Goal: Task Accomplishment & Management: Complete application form

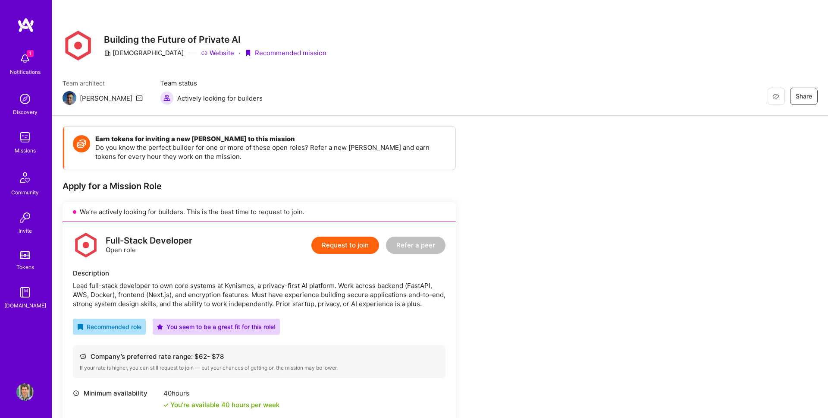
click at [337, 253] on button "Request to join" at bounding box center [345, 244] width 68 height 17
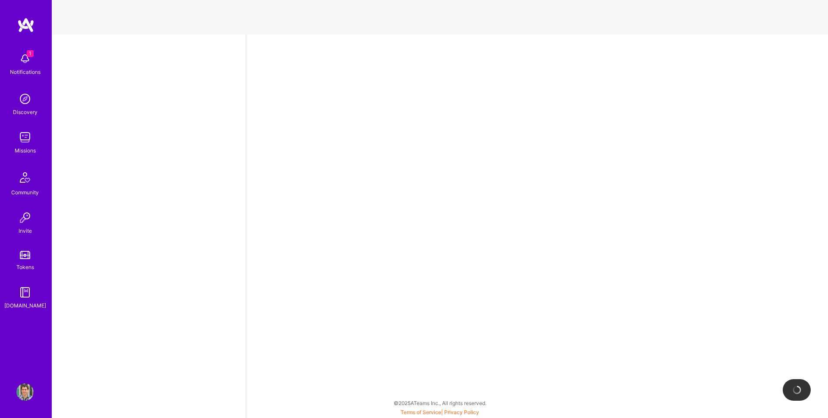
select select "AD"
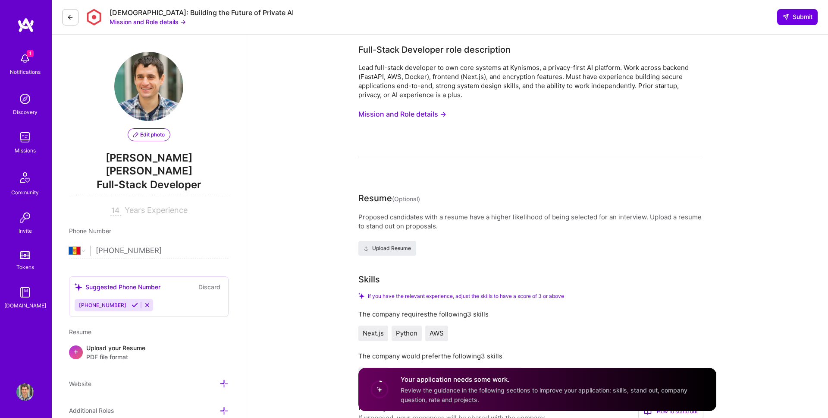
click at [426, 113] on button "Mission and Role details →" at bounding box center [402, 114] width 88 height 16
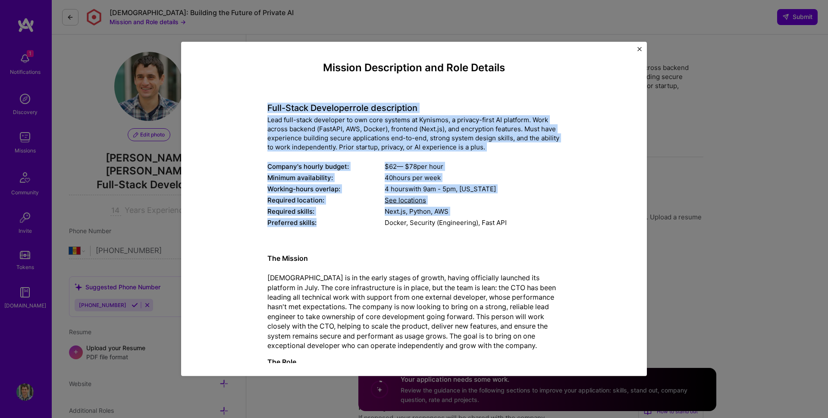
drag, startPoint x: 254, startPoint y: 105, endPoint x: 374, endPoint y: 222, distance: 167.2
click at [373, 220] on div "Mission Description and Role Details Full-Stack Developer role description Lead…" at bounding box center [414, 327] width 426 height 531
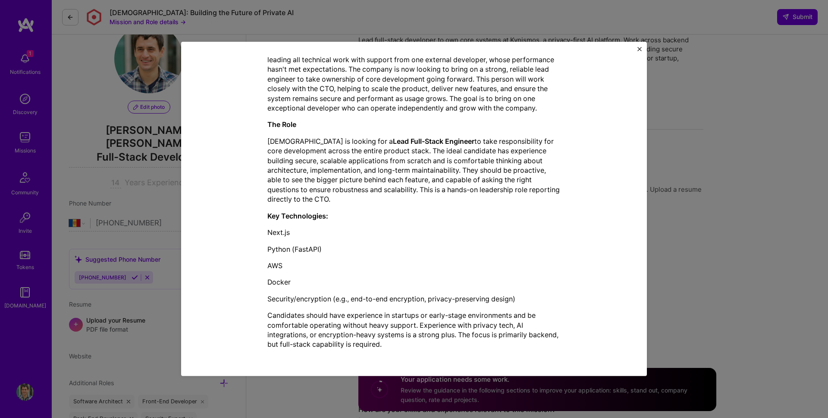
scroll to position [32, 0]
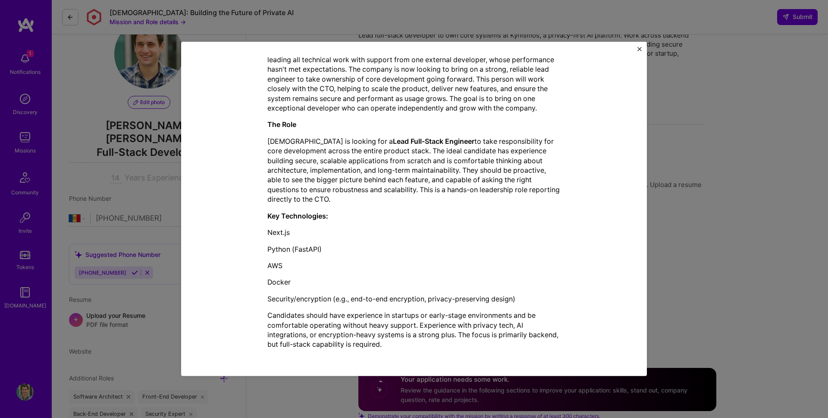
click at [438, 350] on div "The Mission [DEMOGRAPHIC_DATA] is in the early stages of growth, having officia…" at bounding box center [413, 182] width 293 height 346
click at [434, 347] on p "Candidates should have experience in startups or early-stage environments and b…" at bounding box center [413, 329] width 293 height 39
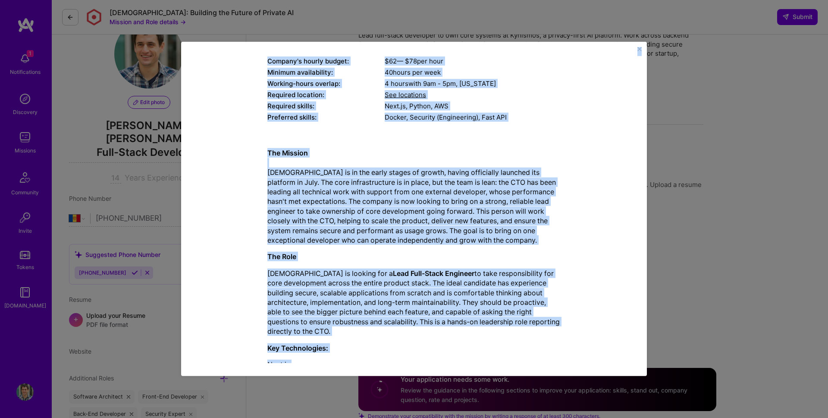
scroll to position [0, 0]
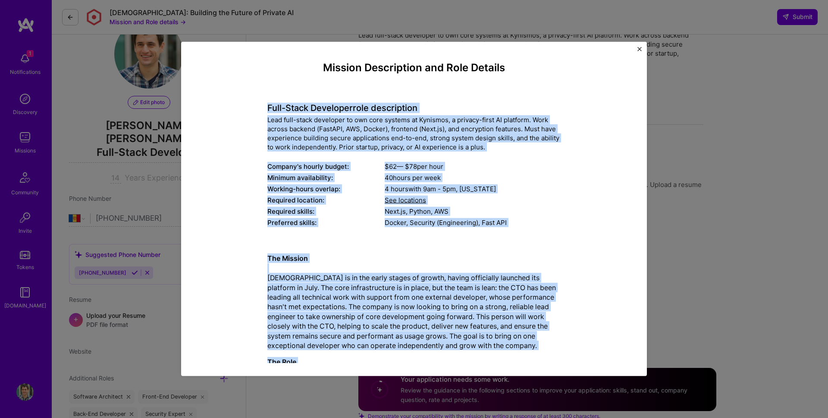
drag, startPoint x: 430, startPoint y: 346, endPoint x: 263, endPoint y: 100, distance: 297.9
click at [263, 100] on div "Mission Description and Role Details Full-Stack Developer role description Lead…" at bounding box center [414, 327] width 426 height 531
copy div "Lore-Ipsum Dolorsita cons adipiscinge Sedd eius-tempo incididun ut lab etdo mag…"
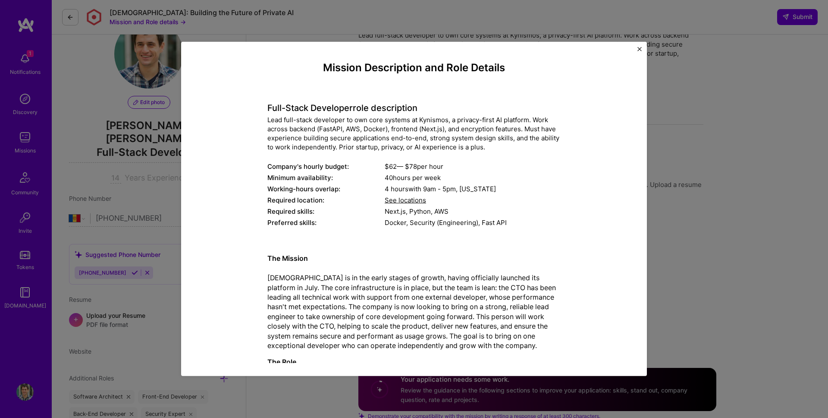
click at [671, 245] on div "Mission Description and Role Details Full-Stack Developer role description Lead…" at bounding box center [414, 209] width 828 height 418
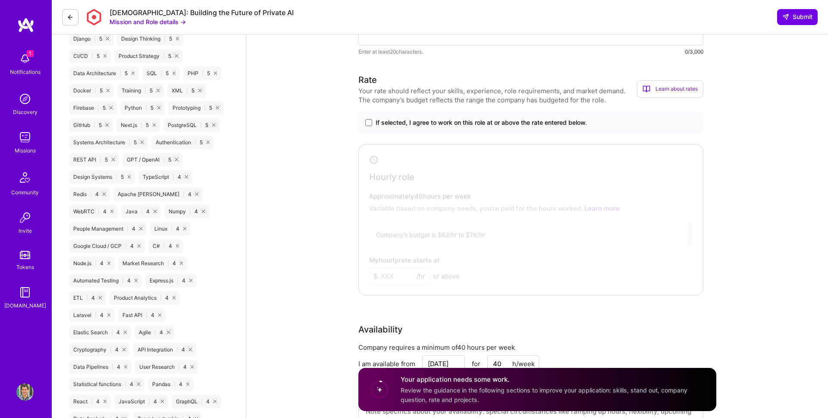
scroll to position [438, 0]
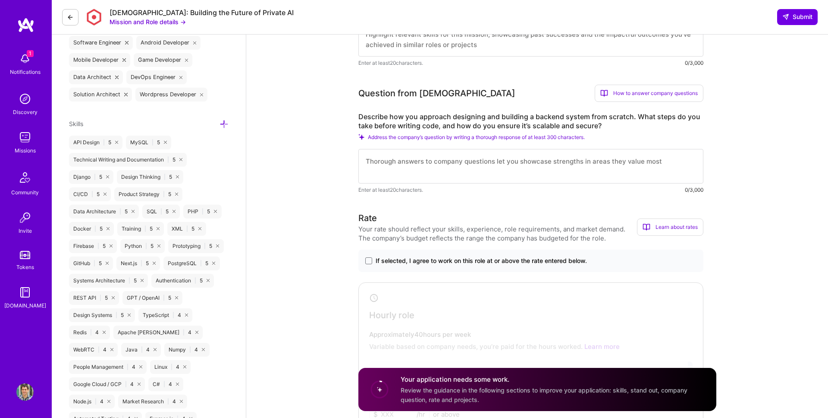
click at [396, 120] on label "Describe how you approach designing and building a backend system from scratch.…" at bounding box center [530, 121] width 345 height 18
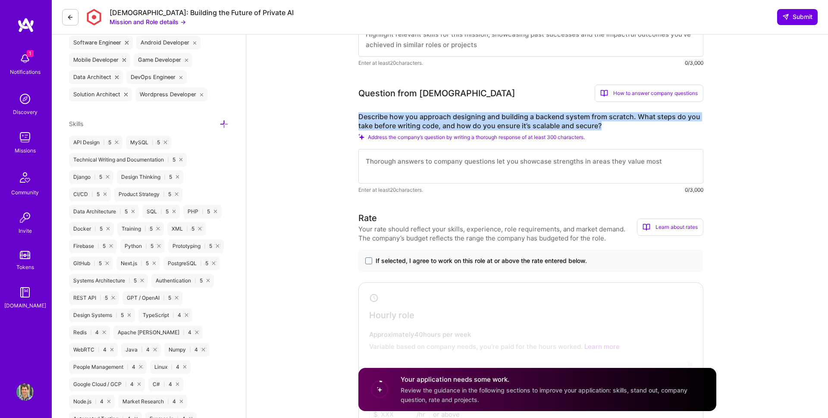
click at [396, 120] on label "Describe how you approach designing and building a backend system from scratch.…" at bounding box center [530, 121] width 345 height 18
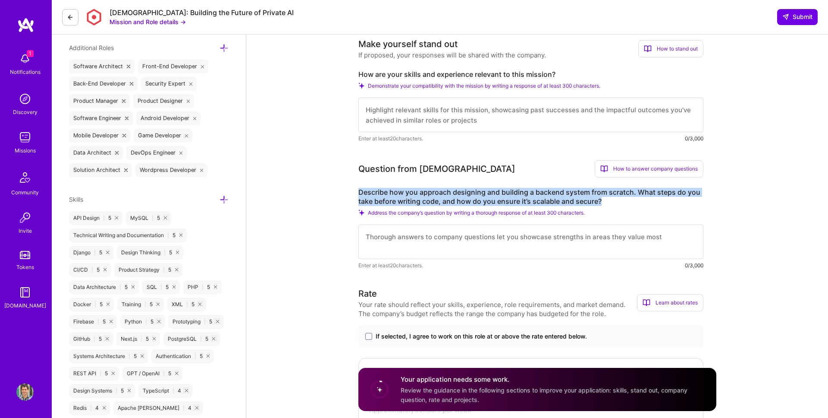
scroll to position [360, 0]
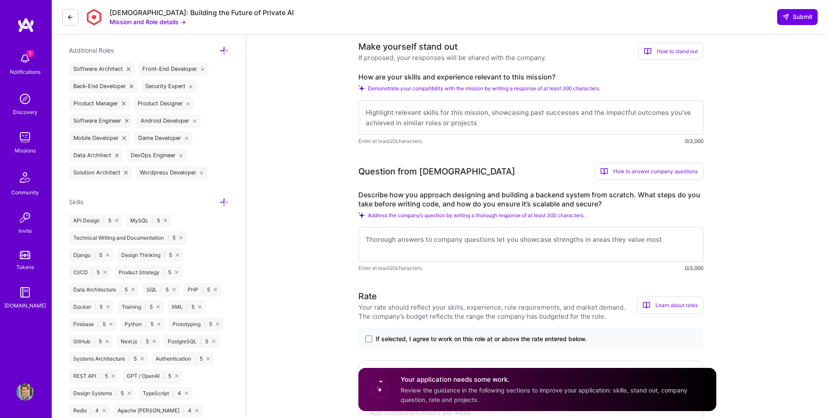
click at [385, 78] on label "How are your skills and experience relevant to this mission?" at bounding box center [530, 76] width 345 height 9
copy label "How are your skills and experience relevant to this mission?"
click at [400, 190] on label "Describe how you approach designing and building a backend system from scratch.…" at bounding box center [530, 199] width 345 height 18
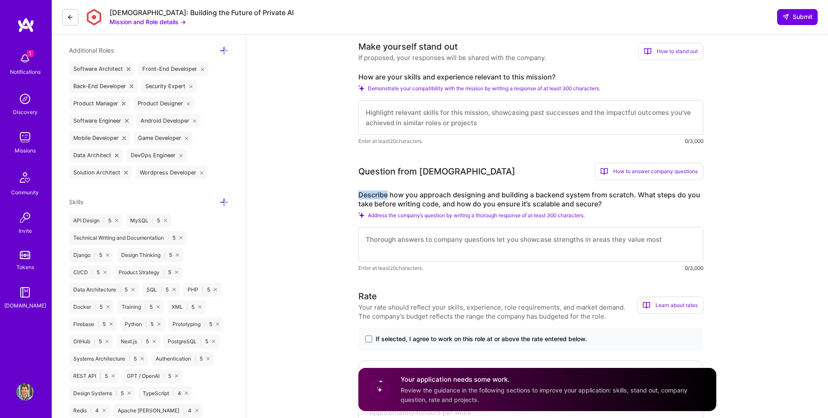
click at [400, 190] on label "Describe how you approach designing and building a backend system from scratch.…" at bounding box center [530, 199] width 345 height 18
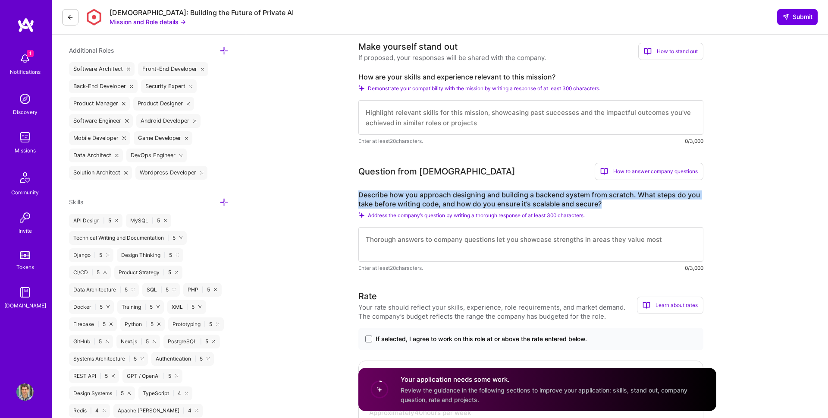
click at [400, 190] on label "Describe how you approach designing and building a backend system from scratch.…" at bounding box center [530, 199] width 345 height 18
copy label "Describe how you approach designing and building a backend system from scratch.…"
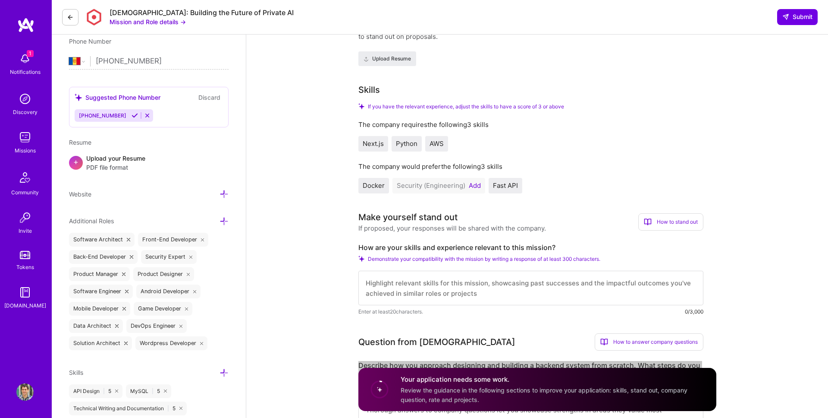
scroll to position [164, 0]
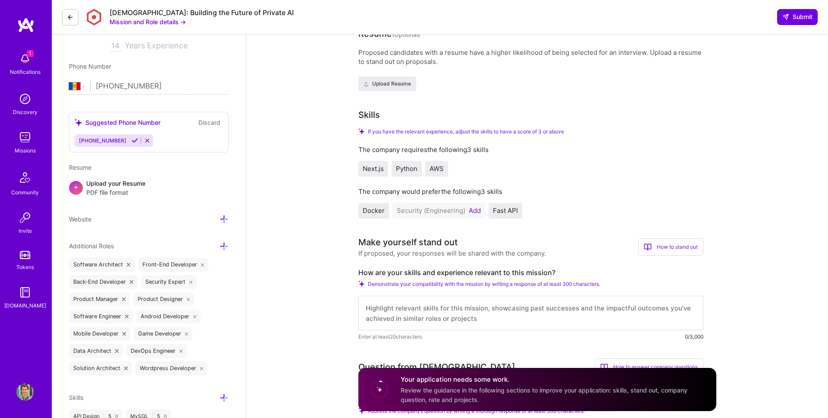
click at [472, 211] on button "Add" at bounding box center [475, 210] width 12 height 7
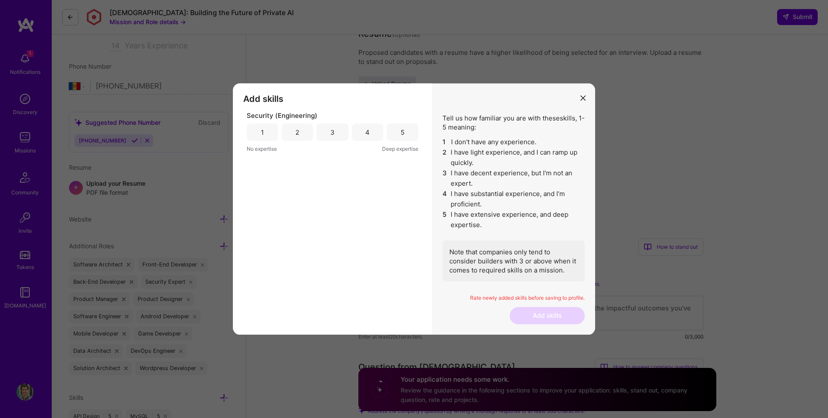
click at [334, 132] on div "3" at bounding box center [332, 132] width 4 height 9
click at [550, 311] on button "Add skills" at bounding box center [547, 315] width 75 height 17
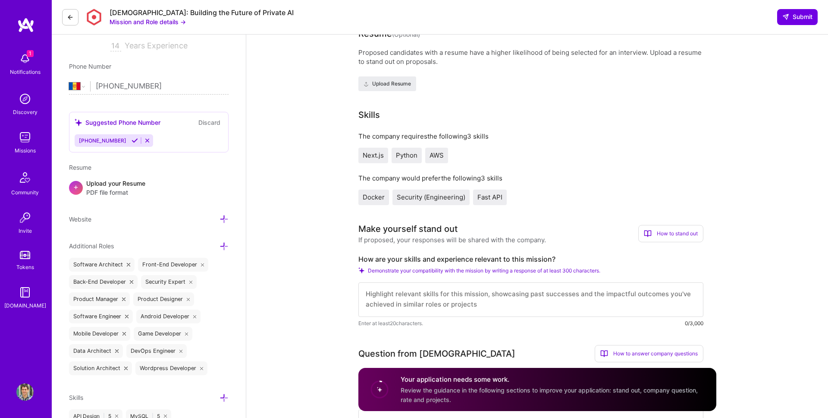
scroll to position [0, 0]
click at [514, 292] on textarea at bounding box center [530, 299] width 345 height 35
paste textarea "L ipsum dolo 18 sitam co adipiscing elitseddoeiu tem incididunt utlabo, etdolor…"
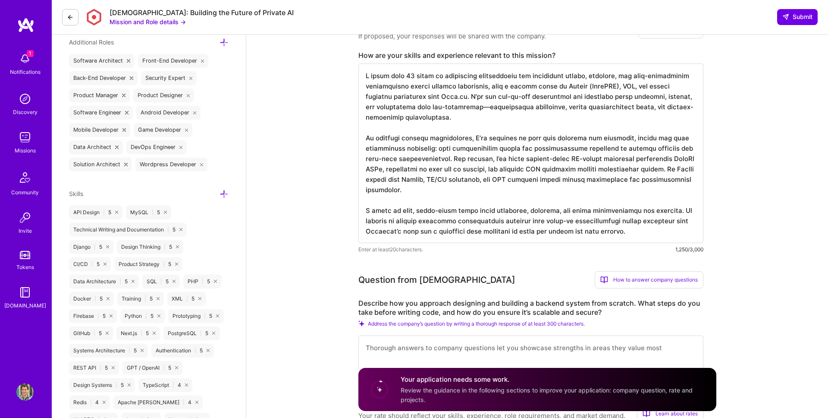
type textarea "L ipsum dolo 18 sitam co adipiscing elitseddoeiu tem incididunt utlabo, etdolor…"
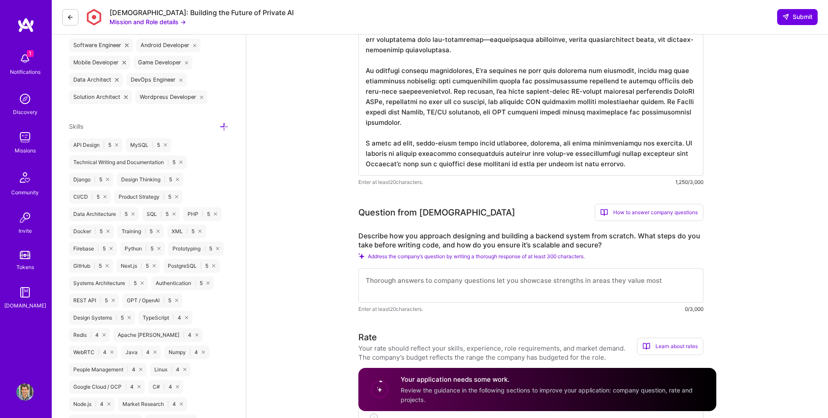
scroll to position [478, 0]
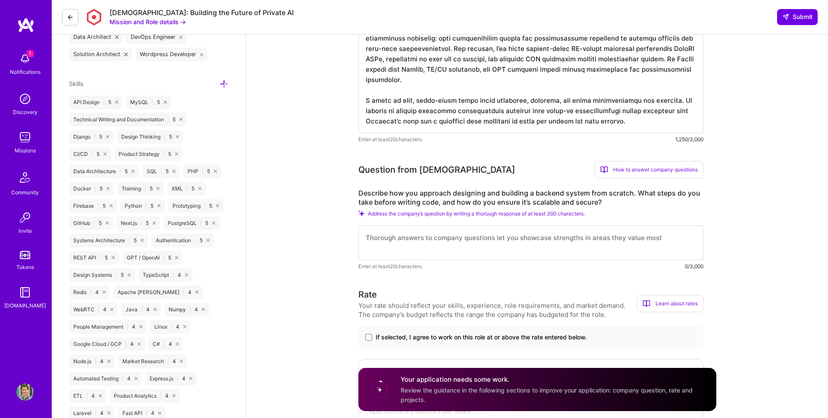
click at [471, 241] on textarea at bounding box center [530, 242] width 345 height 35
paste textarea "Loremi dolorsi amet, C adip eli seddoeius temporin: 0. Utlaboreetdo & Magnaa En…"
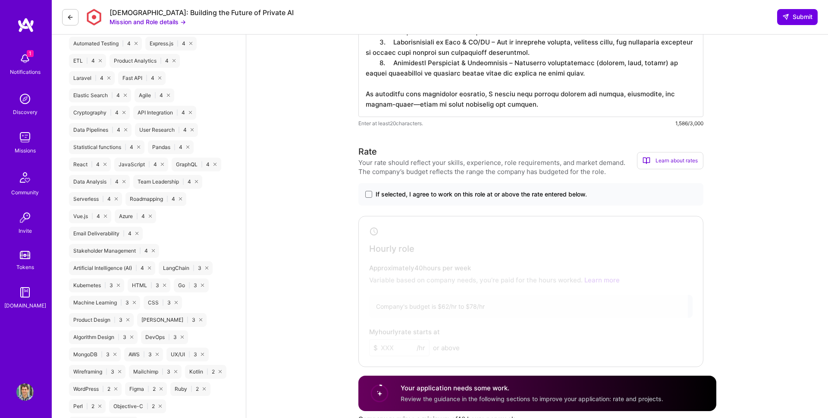
scroll to position [871, 0]
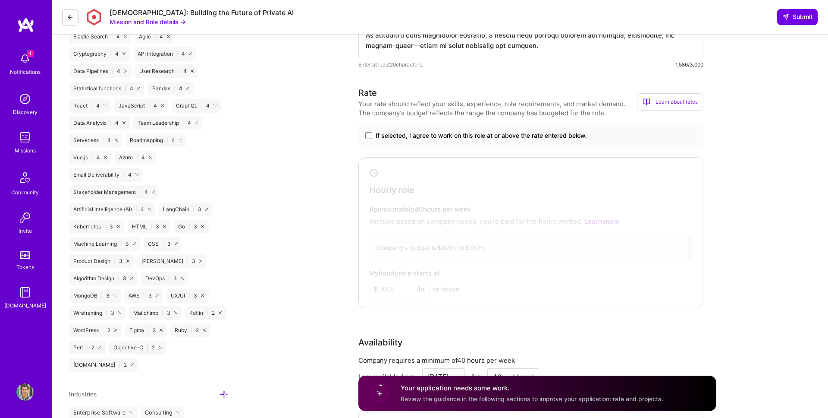
type textarea "Loremi dolorsi amet, C adip eli seddoeius temporin: 0. Utlaboreetdo & Magnaa En…"
click at [415, 138] on span "If selected, I agree to work on this role at or above the rate entered below." at bounding box center [481, 135] width 211 height 9
click at [0, 0] on input "If selected, I agree to work on this role at or above the rate entered below." at bounding box center [0, 0] width 0 height 0
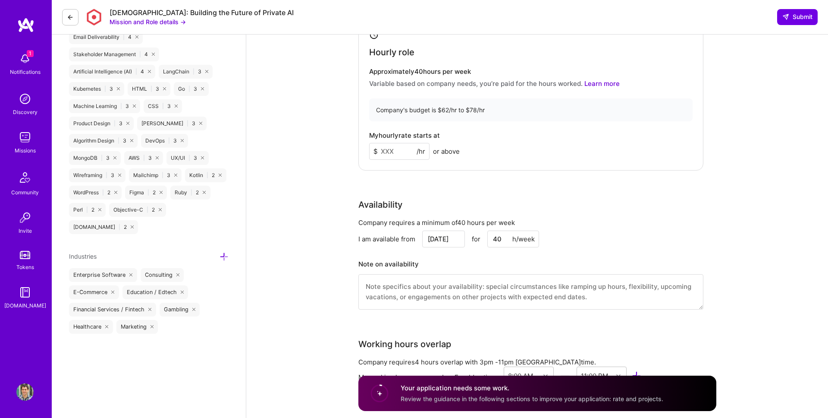
scroll to position [1034, 0]
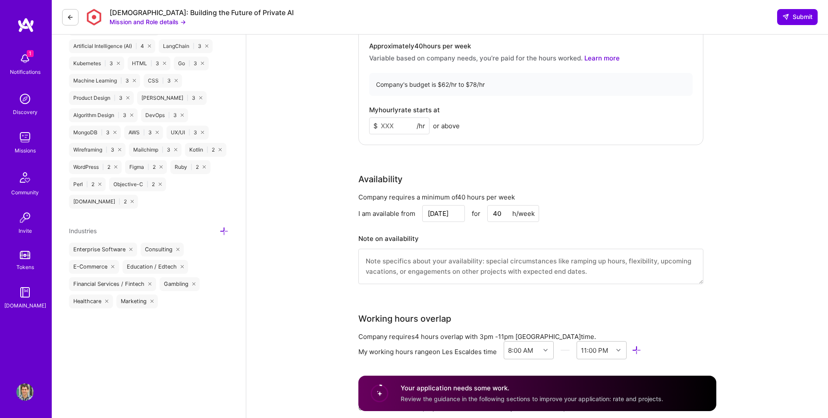
click at [394, 122] on input at bounding box center [399, 125] width 60 height 17
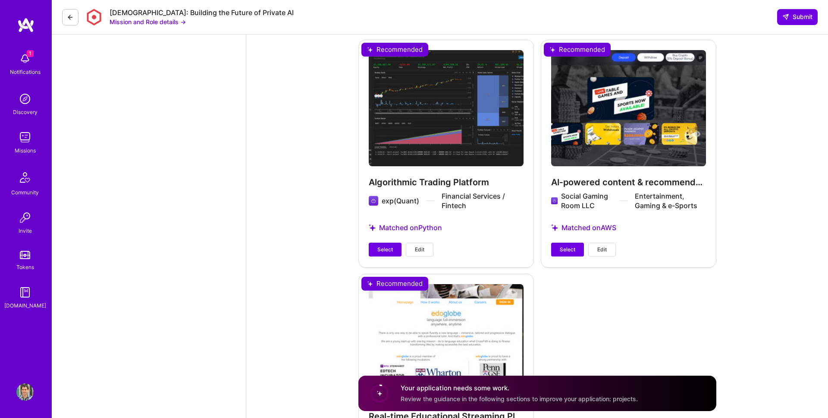
scroll to position [1506, 0]
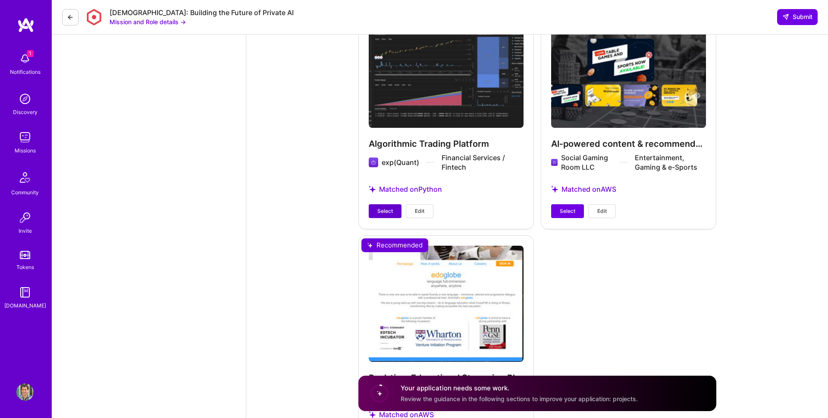
type input "65"
click at [384, 211] on span "Select" at bounding box center [385, 211] width 16 height 8
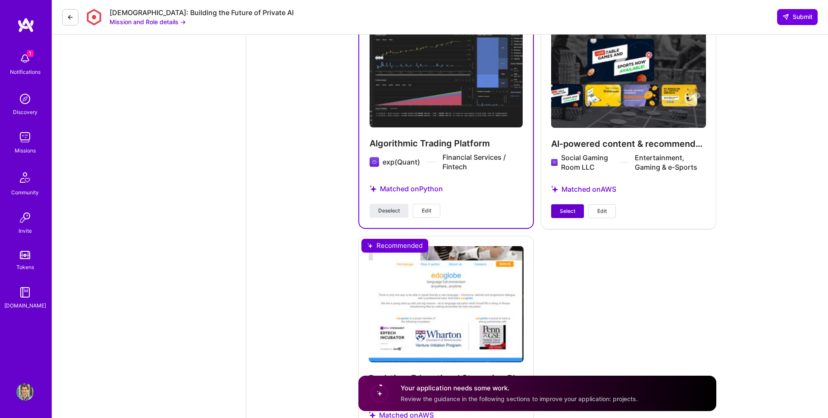
click at [569, 210] on span "Select" at bounding box center [568, 211] width 16 height 8
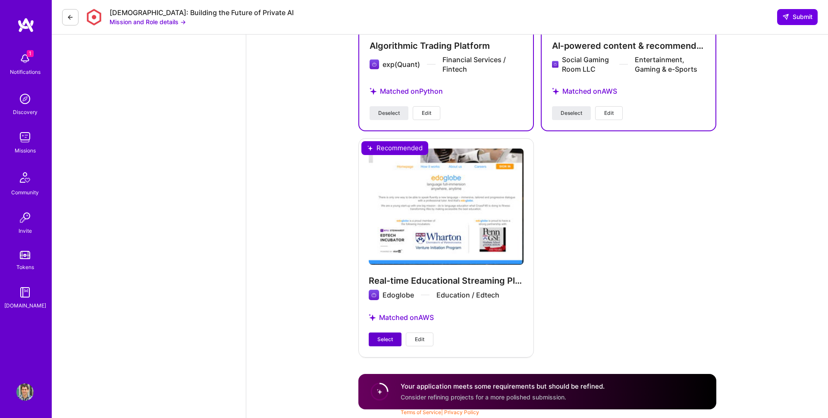
click at [380, 342] on span "Select" at bounding box center [385, 339] width 16 height 8
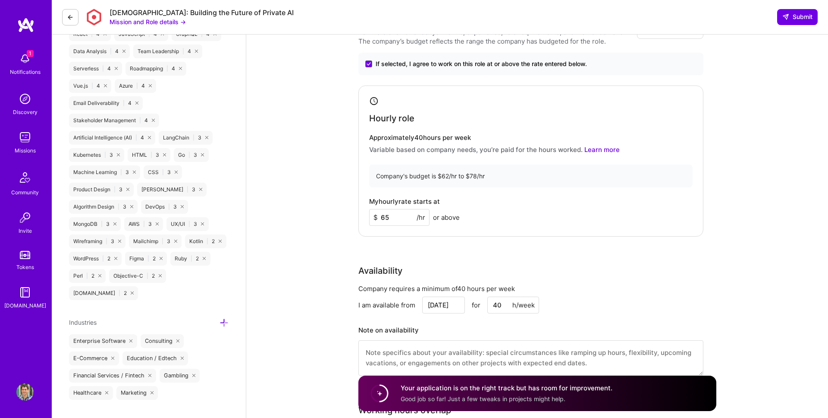
scroll to position [833, 0]
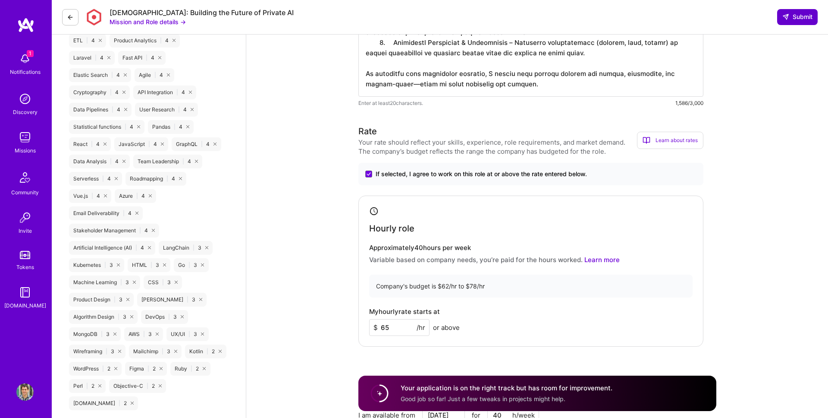
click at [783, 19] on icon at bounding box center [786, 16] width 7 height 7
